Goal: Task Accomplishment & Management: Complete application form

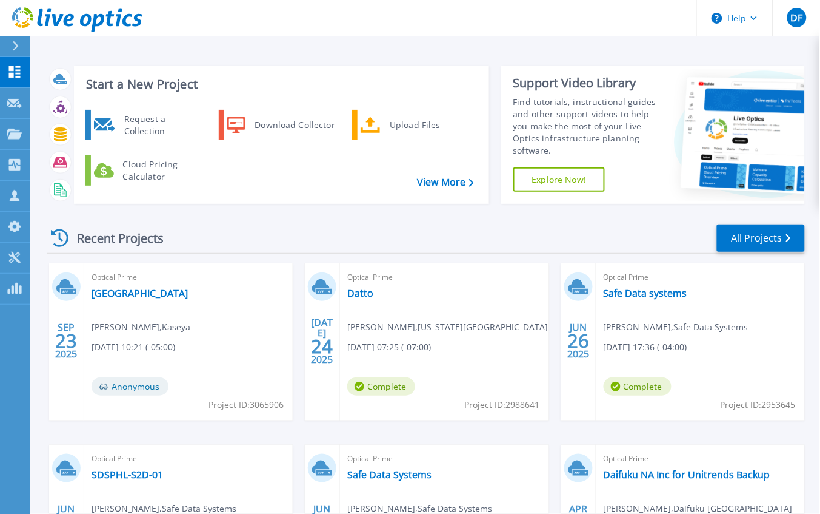
click at [13, 437] on div "Dashboard Dashboard Request Capture Request Capture Projects Projects Search Pr…" at bounding box center [15, 286] width 30 height 458
click at [18, 92] on link "Request Capture Request Capture" at bounding box center [15, 103] width 30 height 31
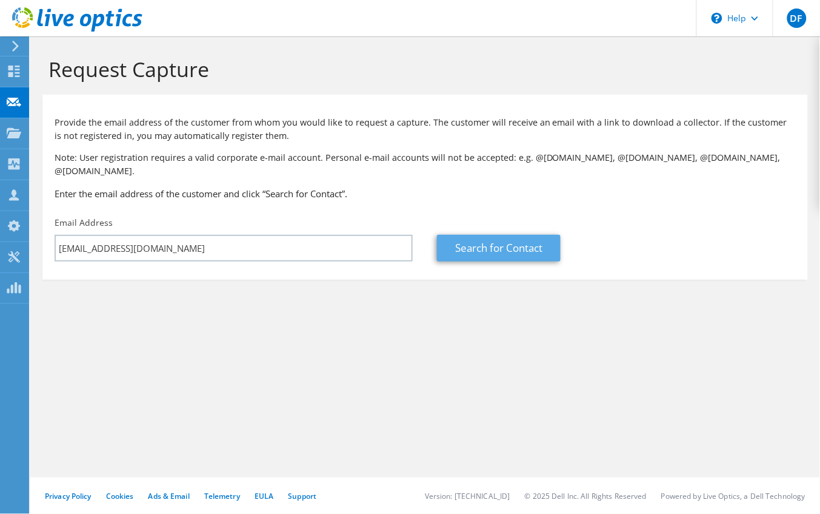
type input "asylvester@suniva.com"
click at [473, 235] on link "Search for Contact" at bounding box center [499, 248] width 124 height 27
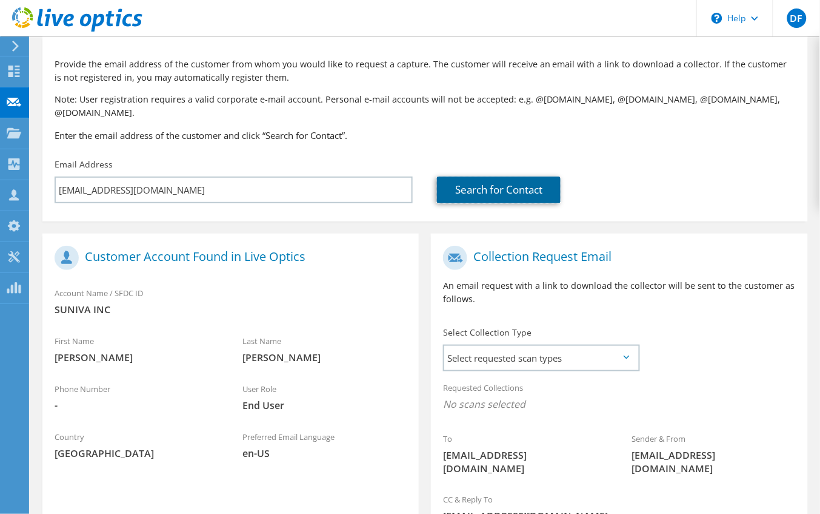
scroll to position [152, 0]
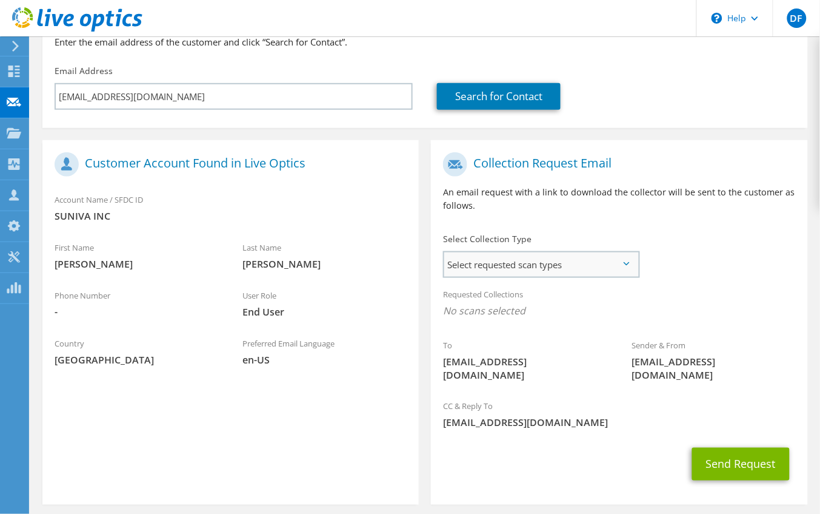
click at [514, 255] on span "Select requested scan types" at bounding box center [540, 264] width 193 height 24
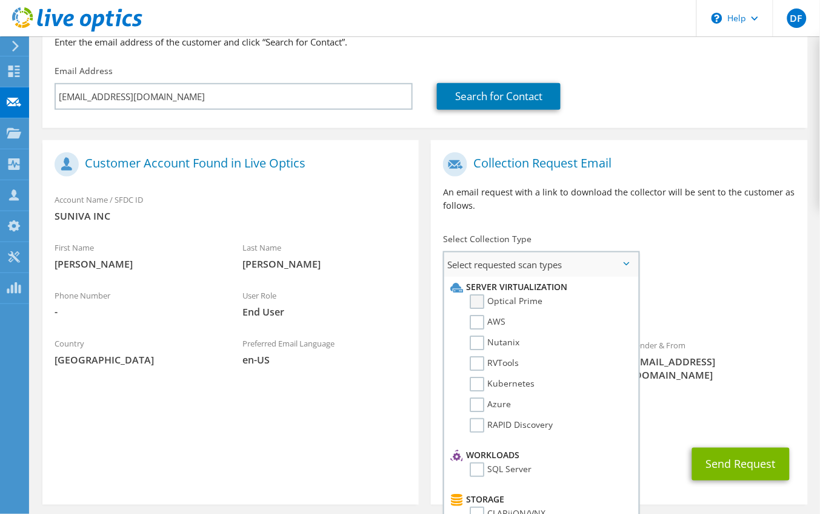
click at [493, 294] on label "Optical Prime" at bounding box center [506, 301] width 73 height 15
click at [0, 0] on input "Optical Prime" at bounding box center [0, 0] width 0 height 0
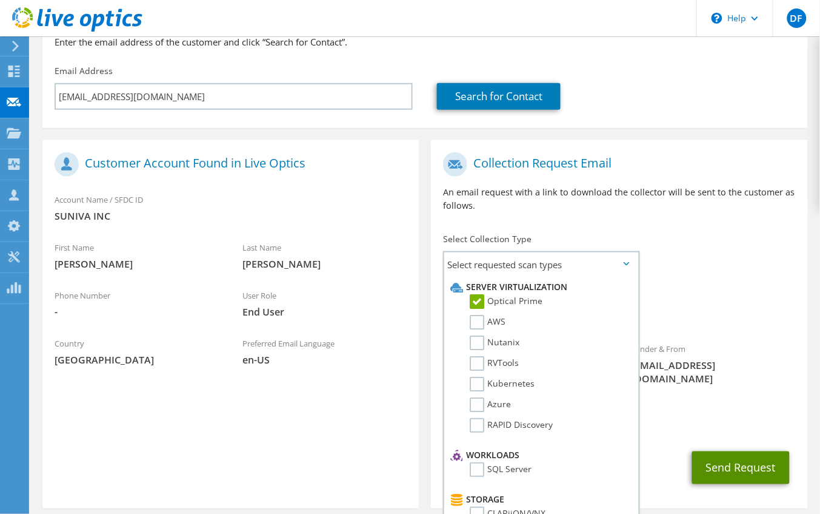
click at [741, 451] on button "Send Request" at bounding box center [742, 467] width 98 height 33
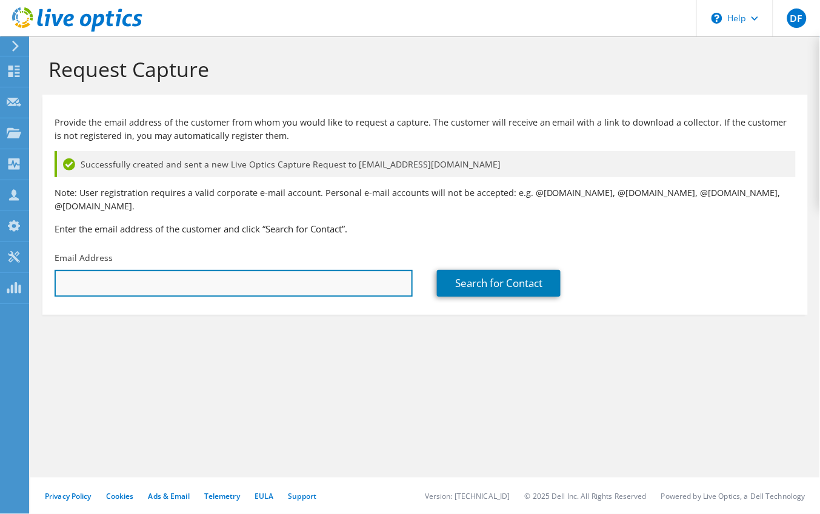
click at [141, 270] on input "text" at bounding box center [234, 283] width 358 height 27
paste input "[EMAIL_ADDRESS][DOMAIN_NAME]"
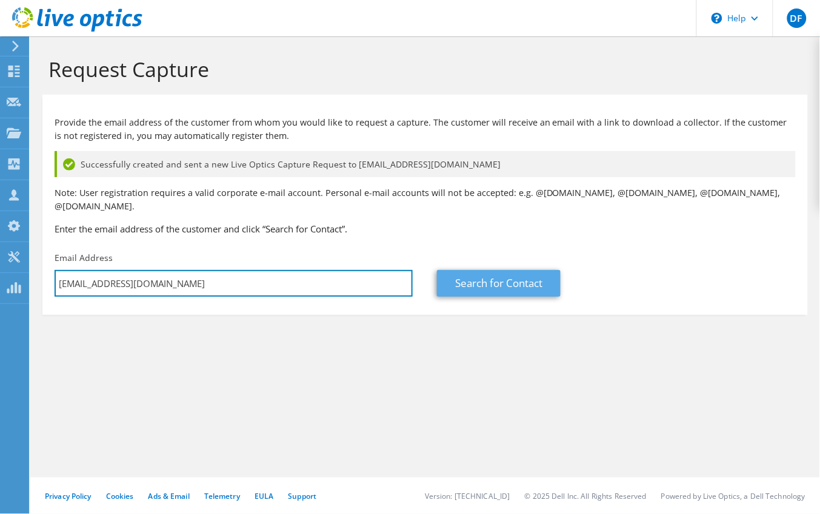
type input "asylvester@suniva.com"
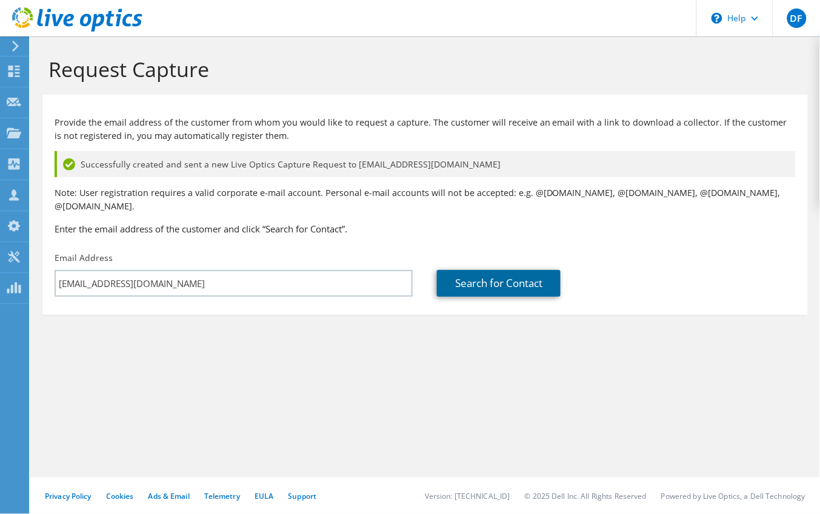
click at [488, 270] on link "Search for Contact" at bounding box center [499, 283] width 124 height 27
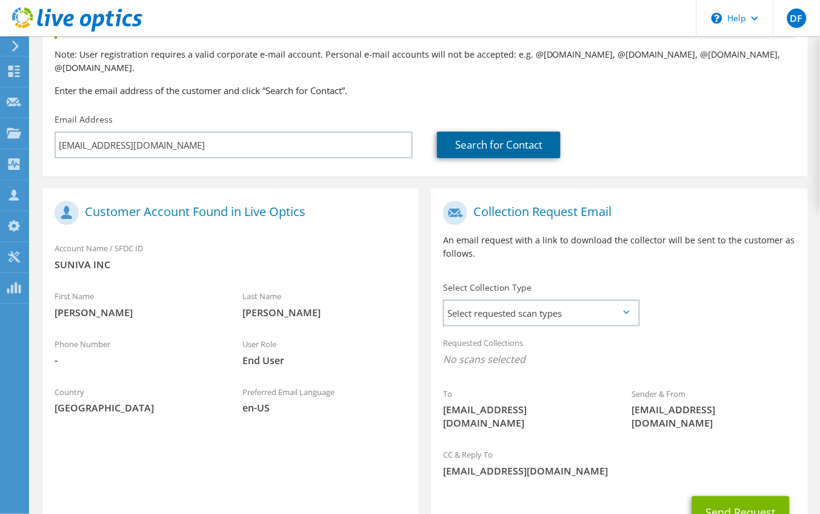
scroll to position [152, 0]
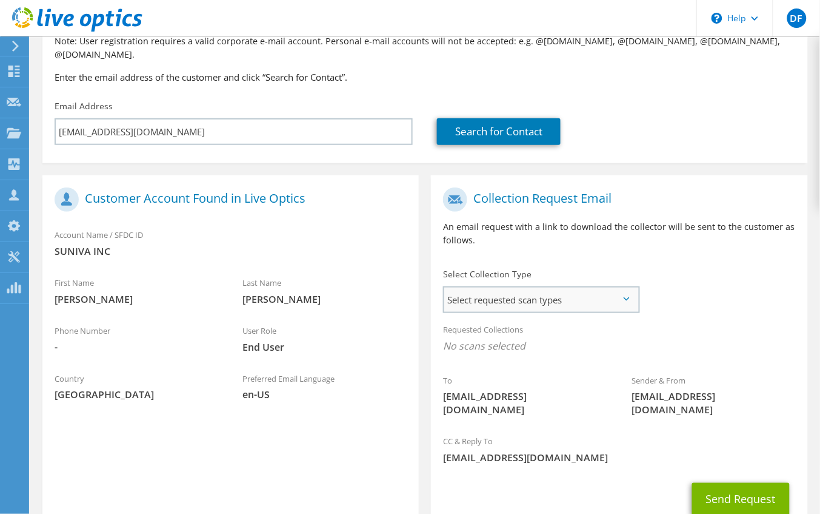
click at [510, 289] on span "Select requested scan types" at bounding box center [540, 299] width 193 height 24
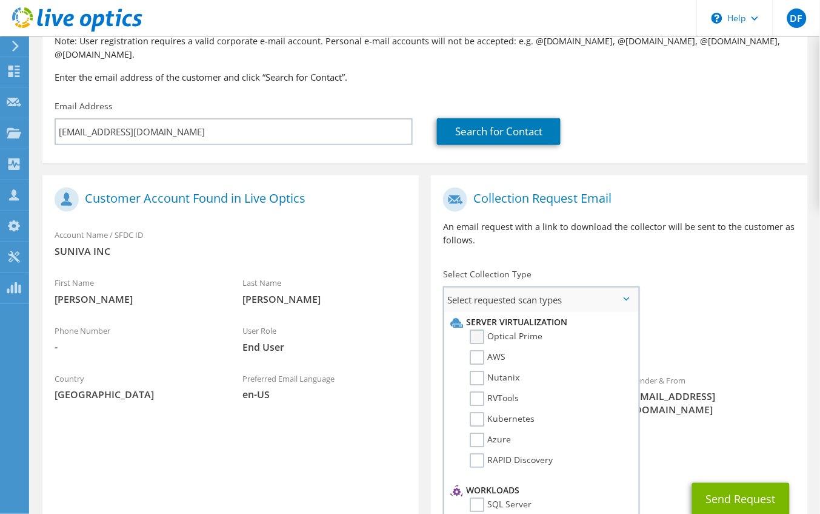
click at [511, 329] on label "Optical Prime" at bounding box center [506, 336] width 73 height 15
click at [0, 0] on input "Optical Prime" at bounding box center [0, 0] width 0 height 0
click at [762, 339] on span "Optical Prime" at bounding box center [619, 349] width 352 height 20
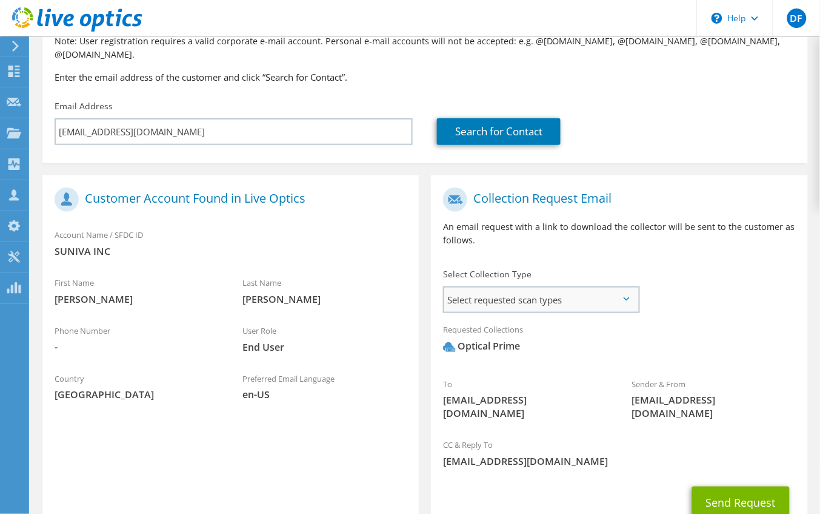
click at [625, 294] on span "Select requested scan types" at bounding box center [540, 299] width 193 height 24
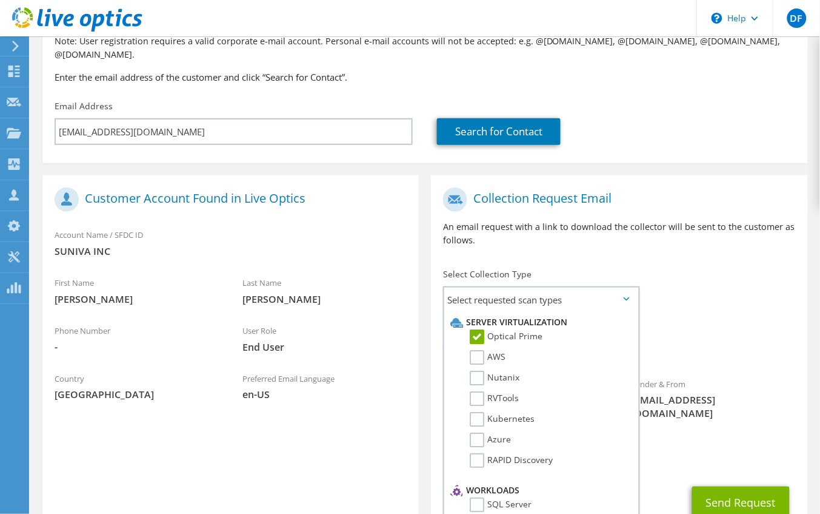
click at [705, 346] on div "Requested Collections No scans selected Optical Prime" at bounding box center [619, 341] width 377 height 49
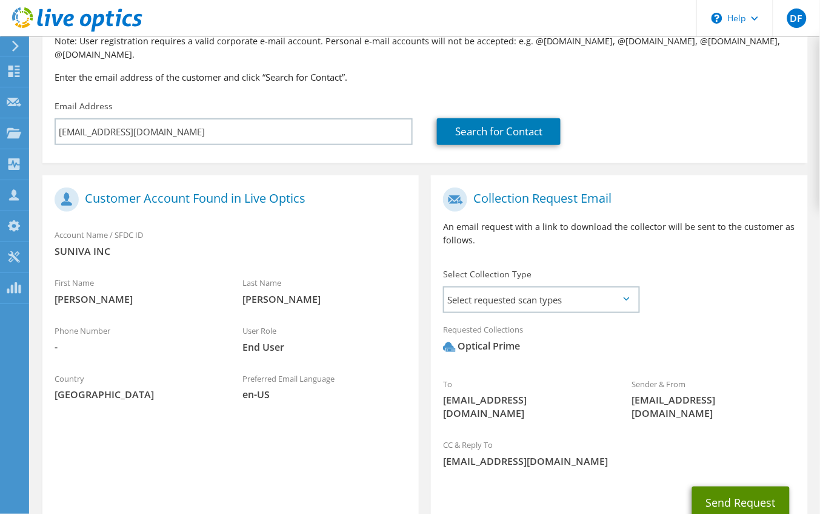
click at [733, 486] on button "Send Request" at bounding box center [742, 502] width 98 height 33
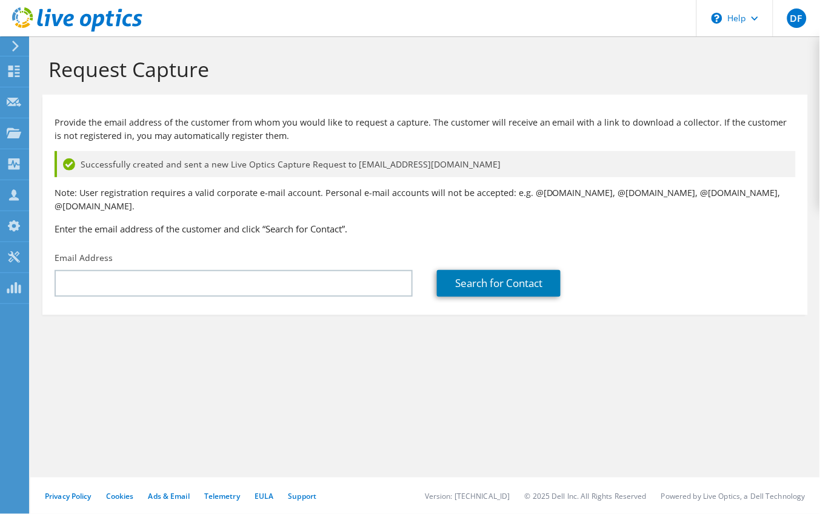
click at [347, 222] on h3 "Enter the email address of the customer and click “Search for Contact”." at bounding box center [426, 228] width 742 height 13
click at [55, 340] on section "Request Capture Provide the email address of the customer from whom you would l…" at bounding box center [425, 205] width 790 height 339
click at [12, 166] on use at bounding box center [14, 164] width 12 height 12
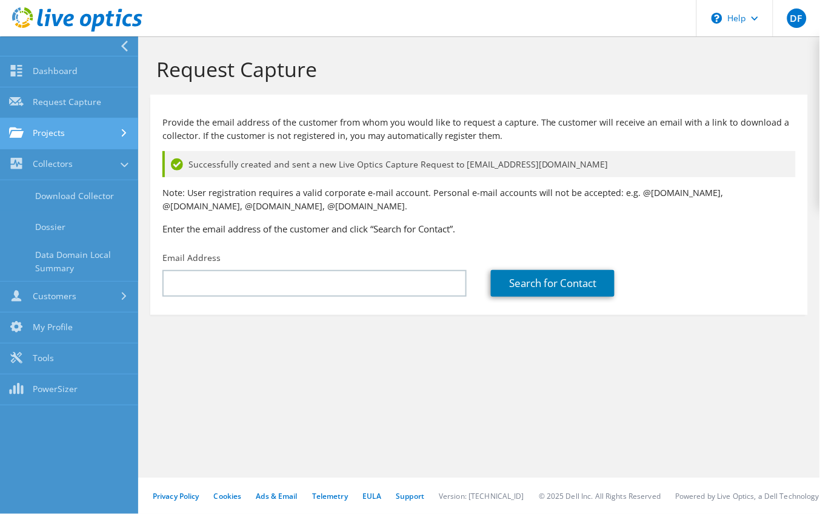
click at [49, 140] on link "Projects" at bounding box center [69, 133] width 138 height 31
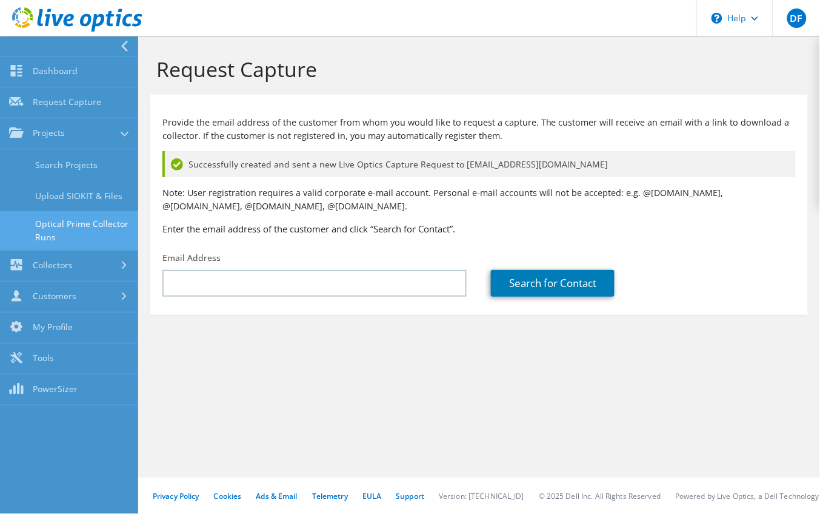
click at [49, 235] on link "Optical Prime Collector Runs" at bounding box center [69, 230] width 138 height 39
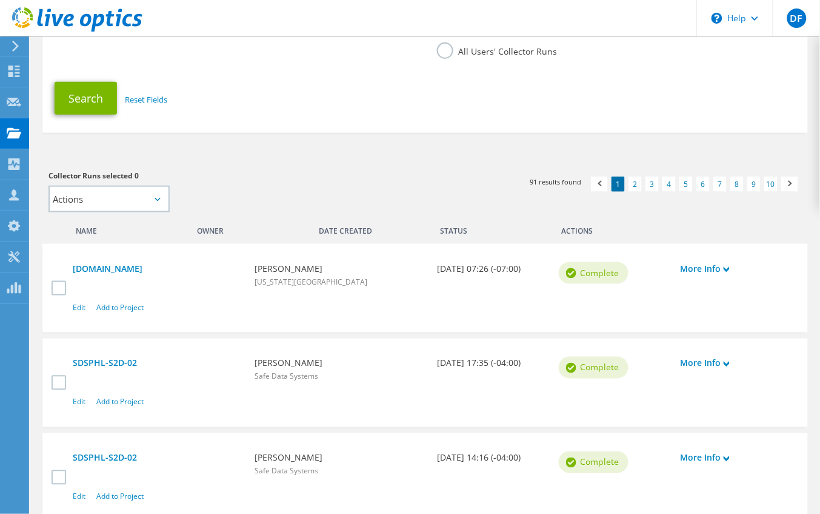
scroll to position [227, 0]
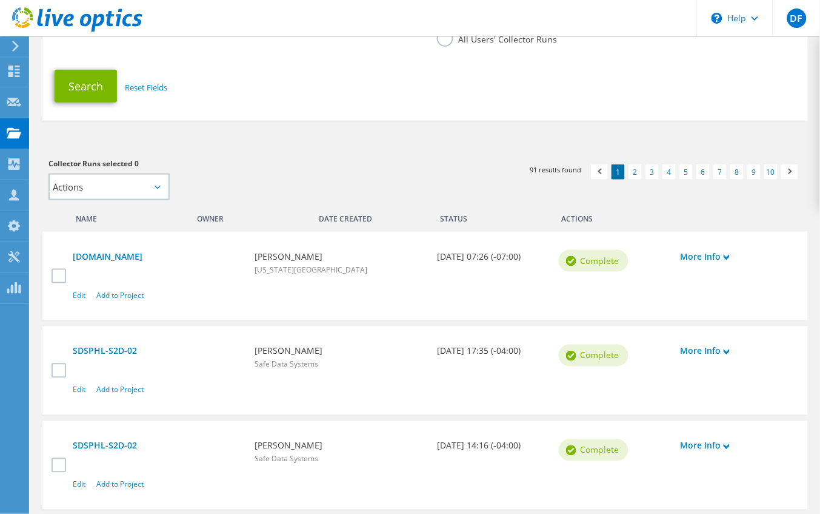
click at [726, 349] on icon at bounding box center [727, 352] width 6 height 6
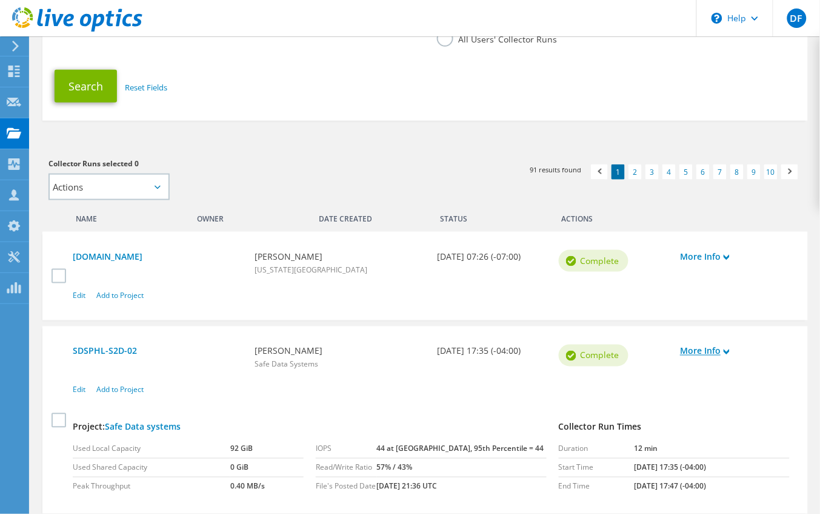
click at [728, 349] on icon at bounding box center [727, 352] width 6 height 6
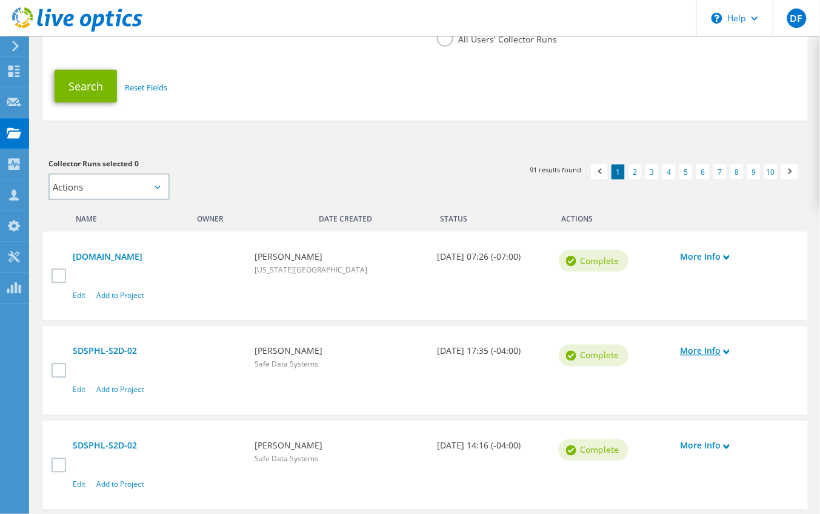
click at [728, 349] on icon at bounding box center [727, 352] width 6 height 6
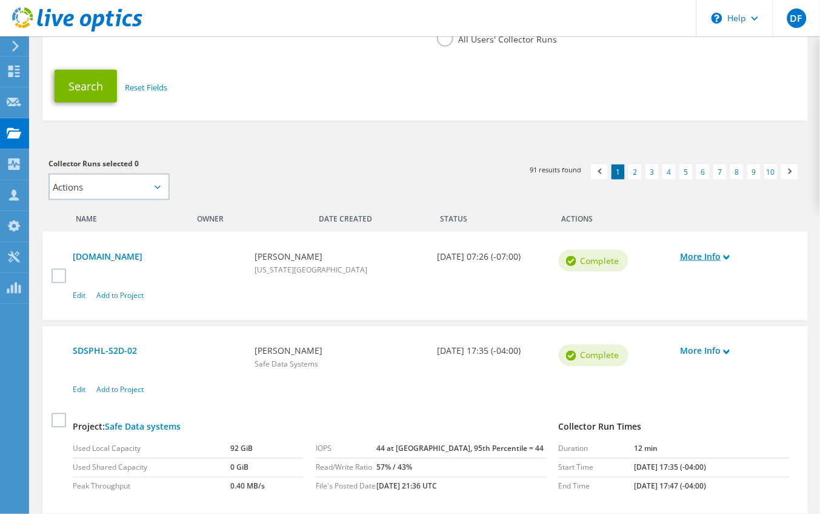
click at [723, 255] on link "More Info" at bounding box center [734, 256] width 109 height 13
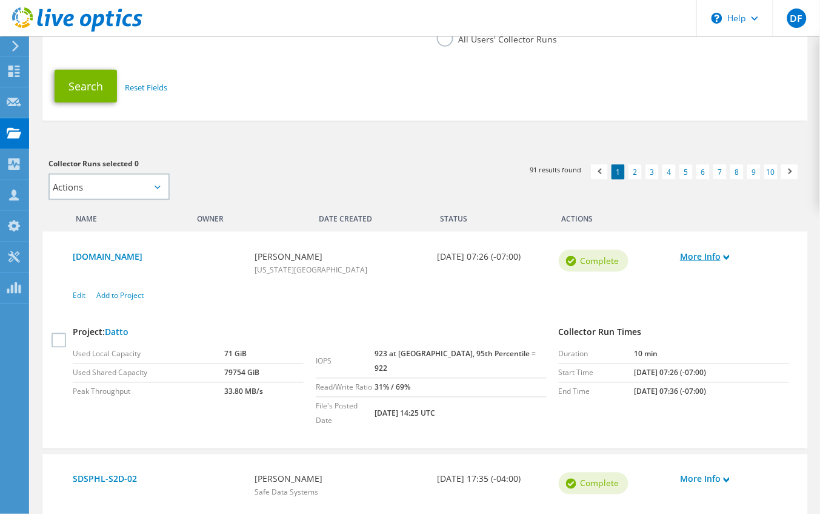
click at [749, 253] on link "More Info" at bounding box center [734, 256] width 109 height 13
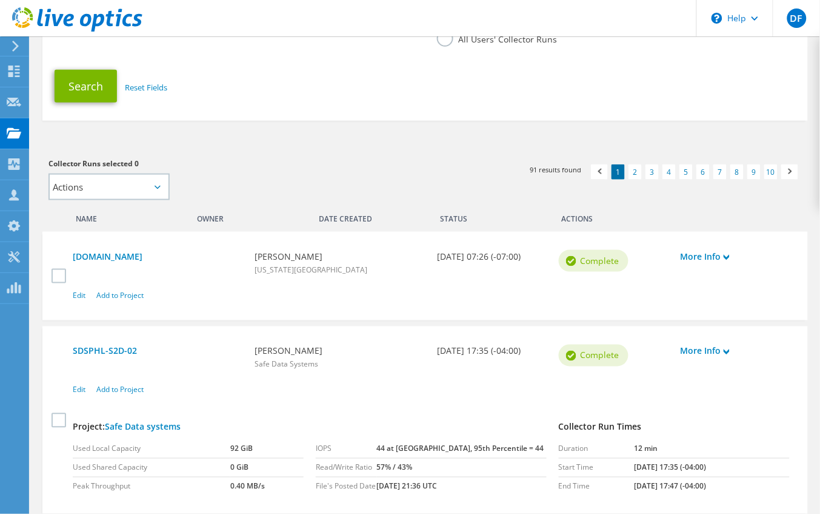
click at [353, 158] on h3 "Collector Runs selected 0" at bounding box center [231, 163] width 364 height 13
click at [115, 183] on select "Actions Add to new project" at bounding box center [109, 186] width 121 height 27
click at [216, 153] on div "Collector Runs selected 0 Actions Add to new project Apply Deselect All" at bounding box center [230, 178] width 389 height 55
click at [9, 130] on icon at bounding box center [14, 133] width 15 height 12
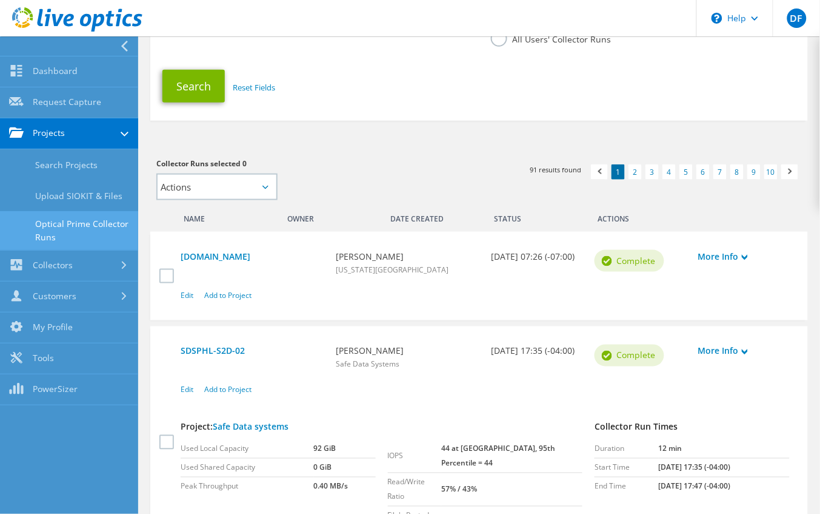
click at [65, 235] on link "Optical Prime Collector Runs" at bounding box center [69, 230] width 138 height 39
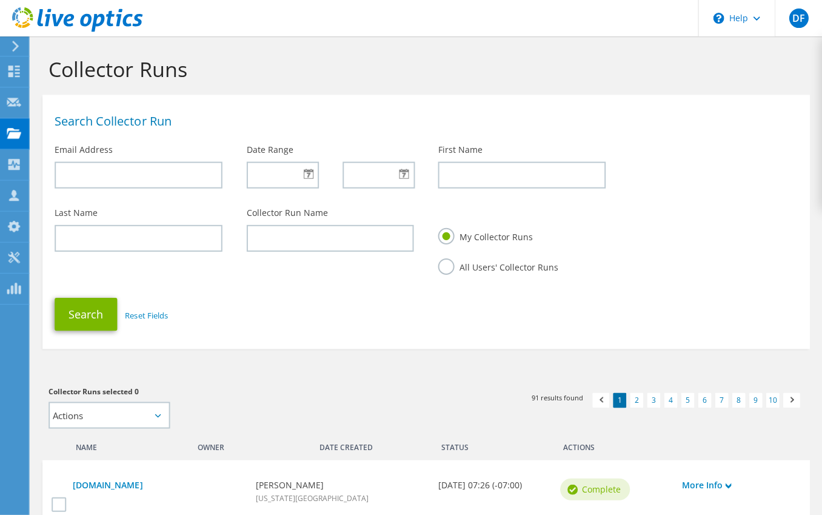
scroll to position [152, 0]
